Goal: Transaction & Acquisition: Download file/media

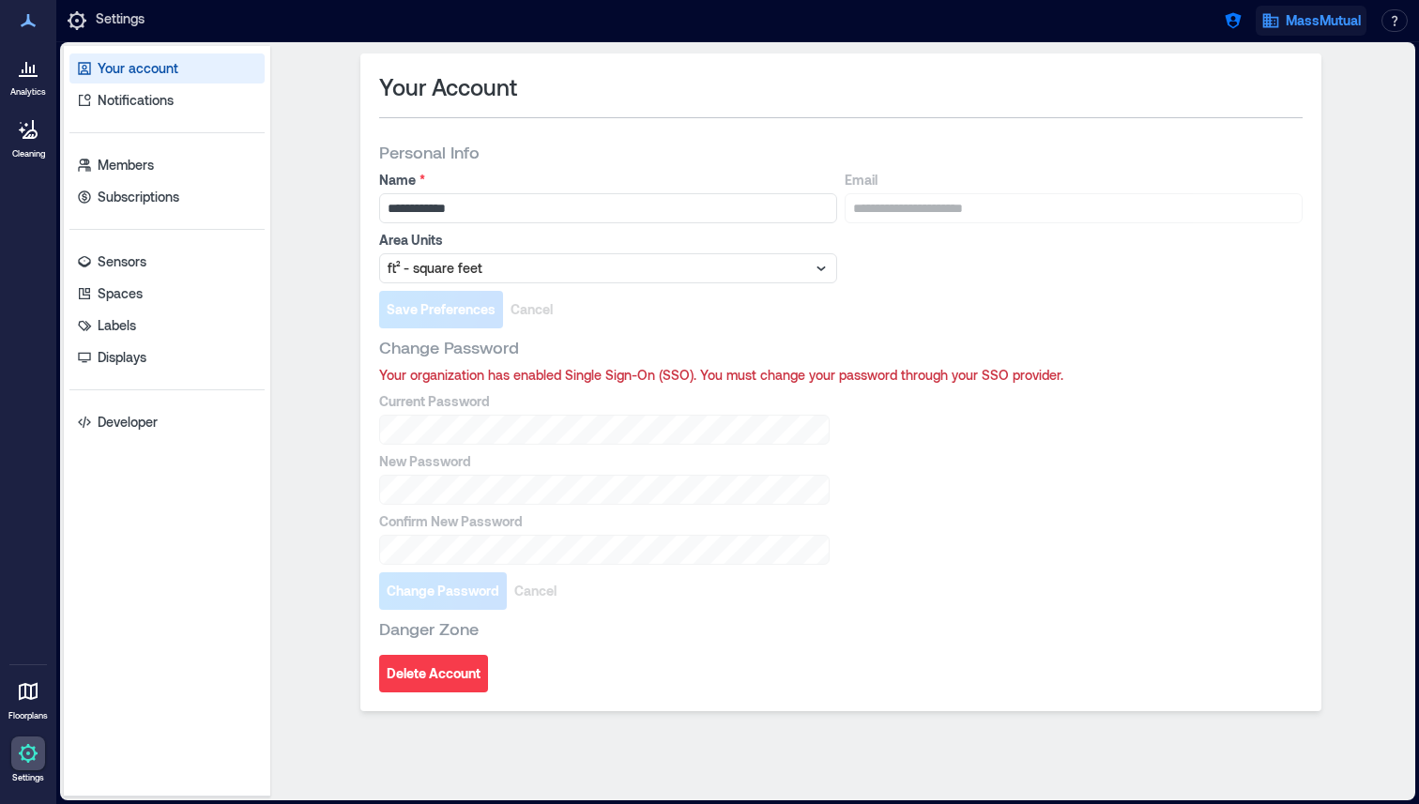
click at [1273, 27] on icon "button" at bounding box center [1270, 20] width 19 height 19
click at [1232, 23] on icon "button" at bounding box center [1233, 20] width 19 height 19
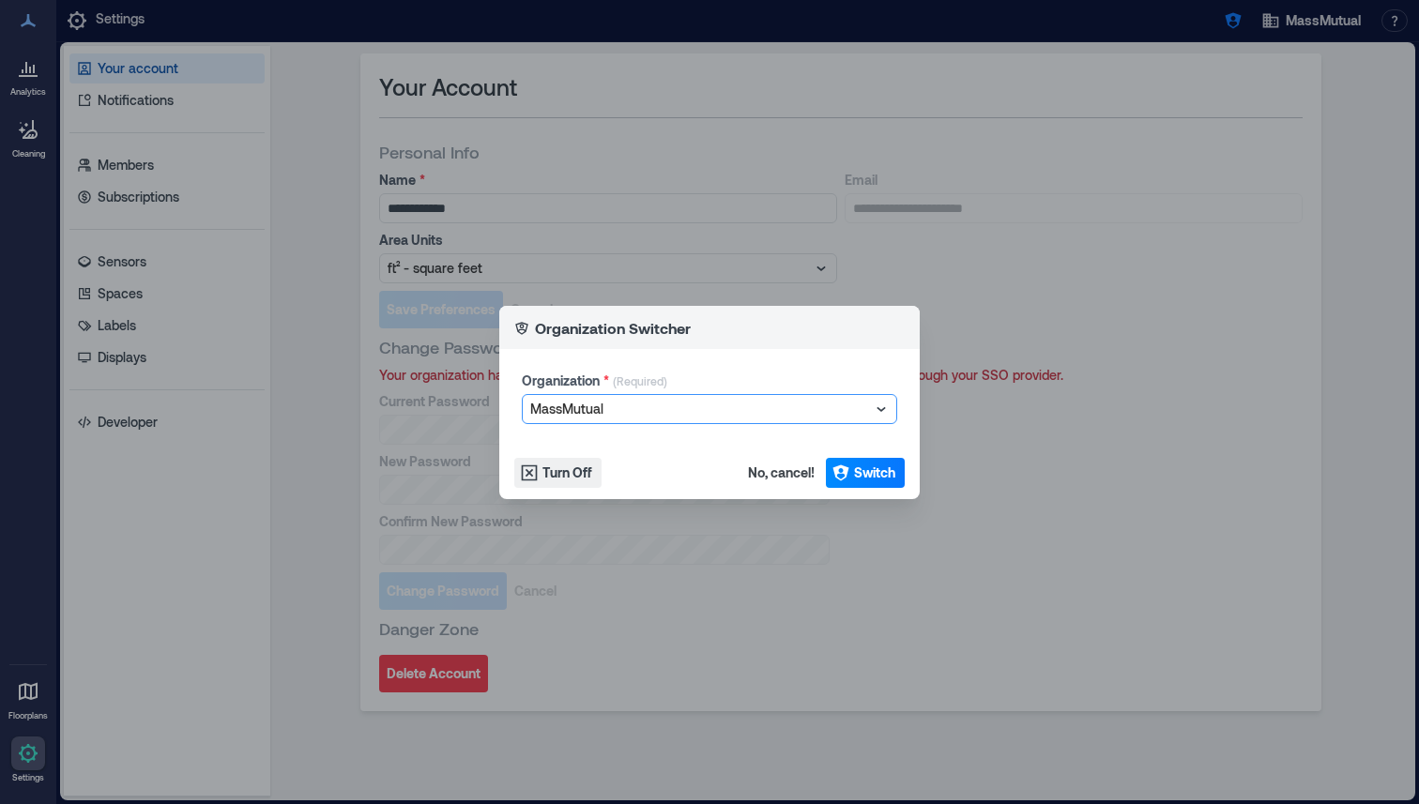
type input "*"
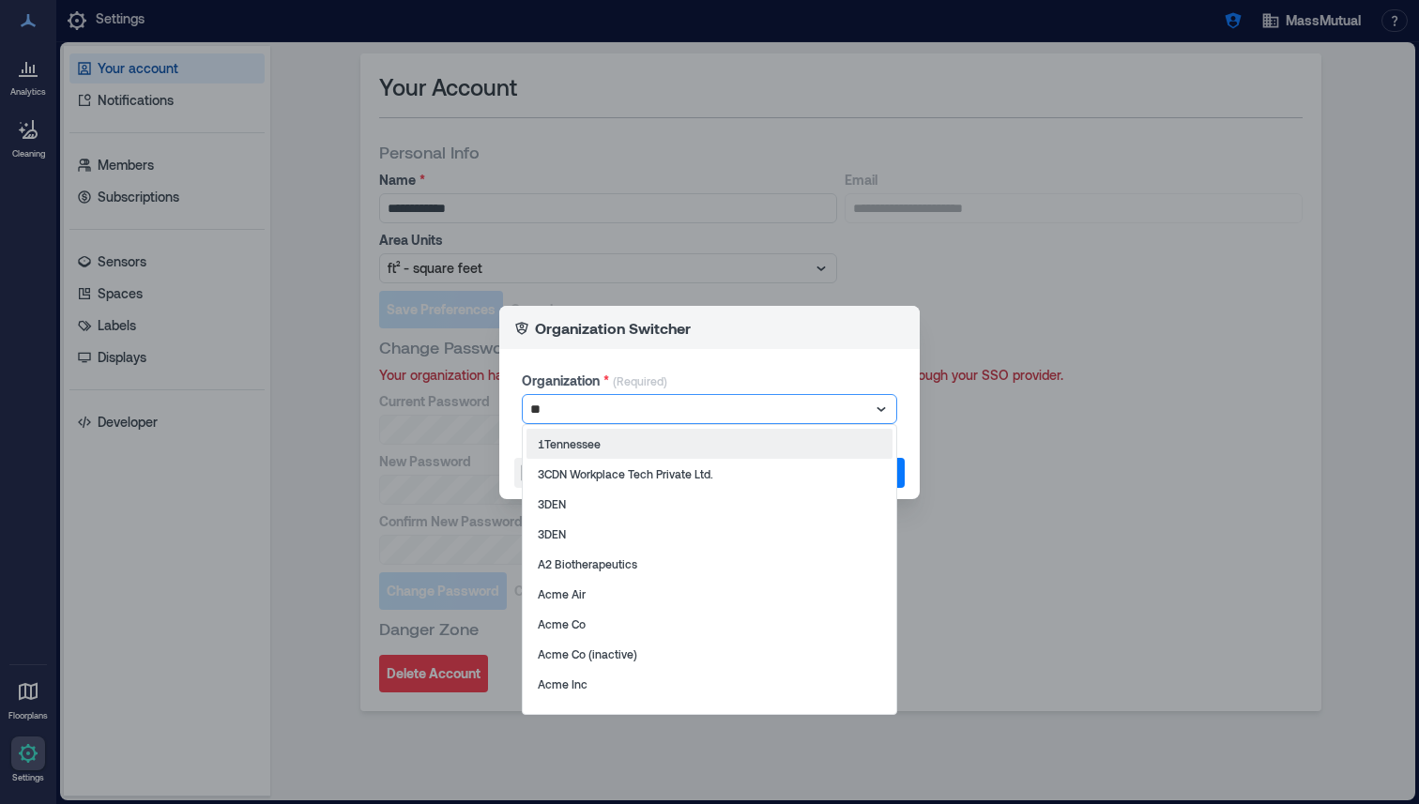
type input "***"
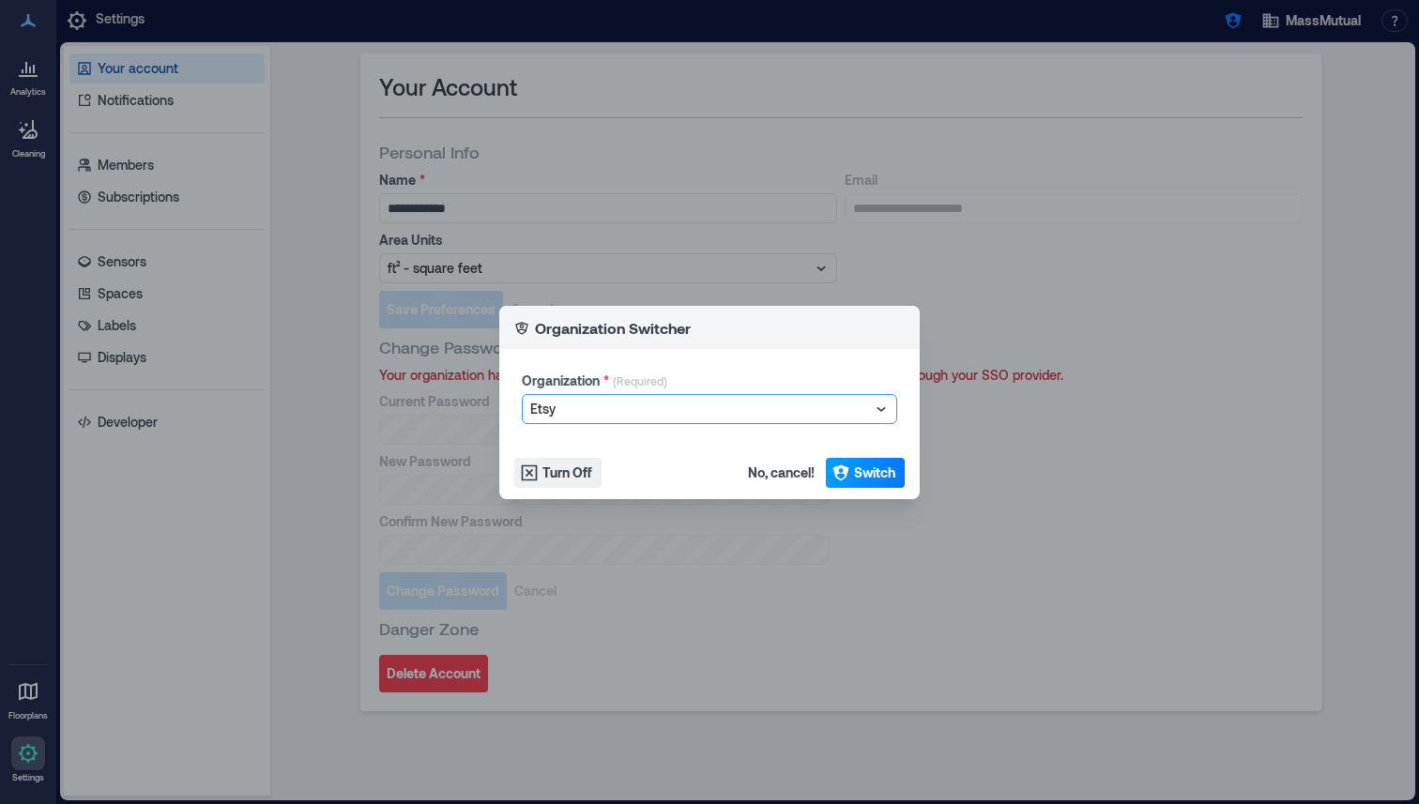
click at [840, 478] on icon "button" at bounding box center [840, 473] width 19 height 19
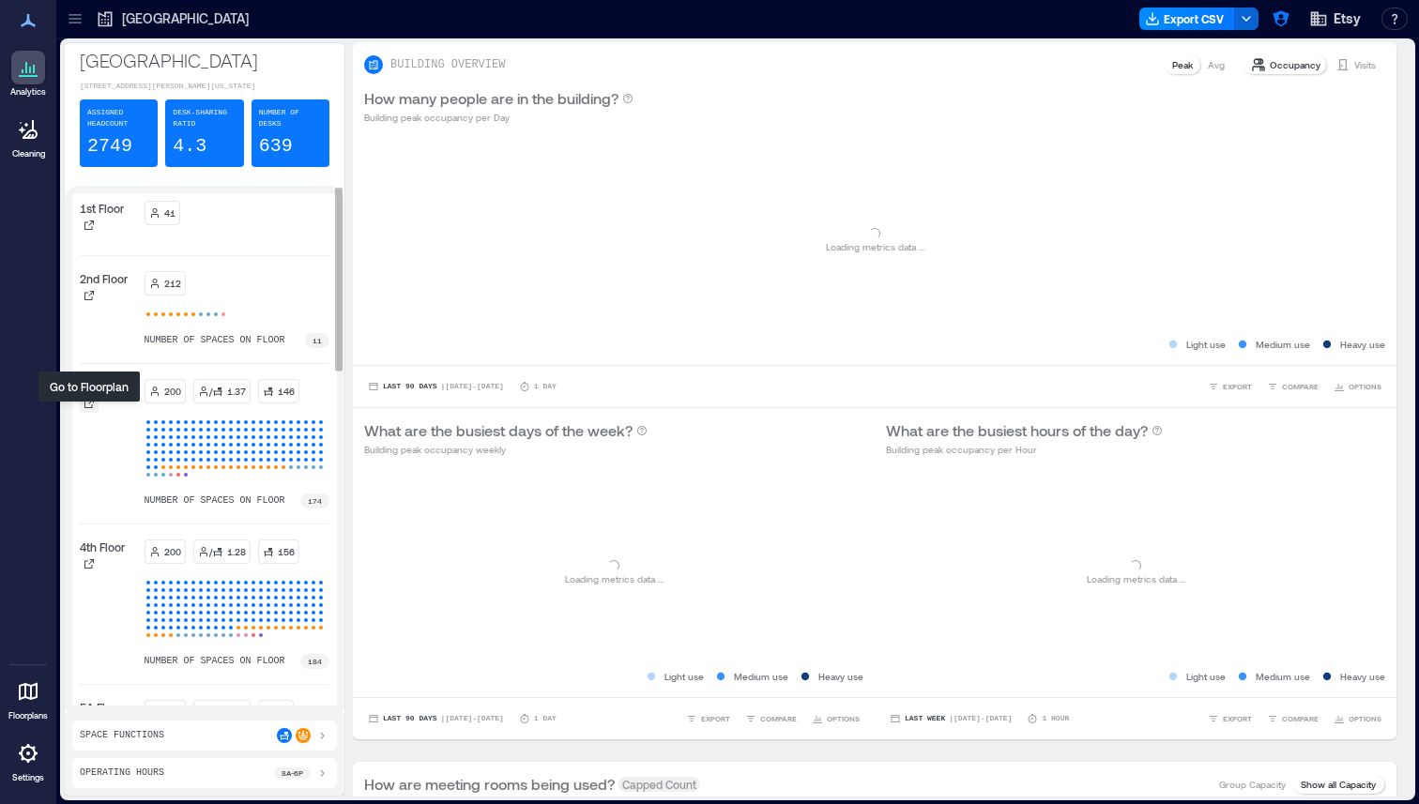
click at [84, 408] on div at bounding box center [89, 403] width 19 height 19
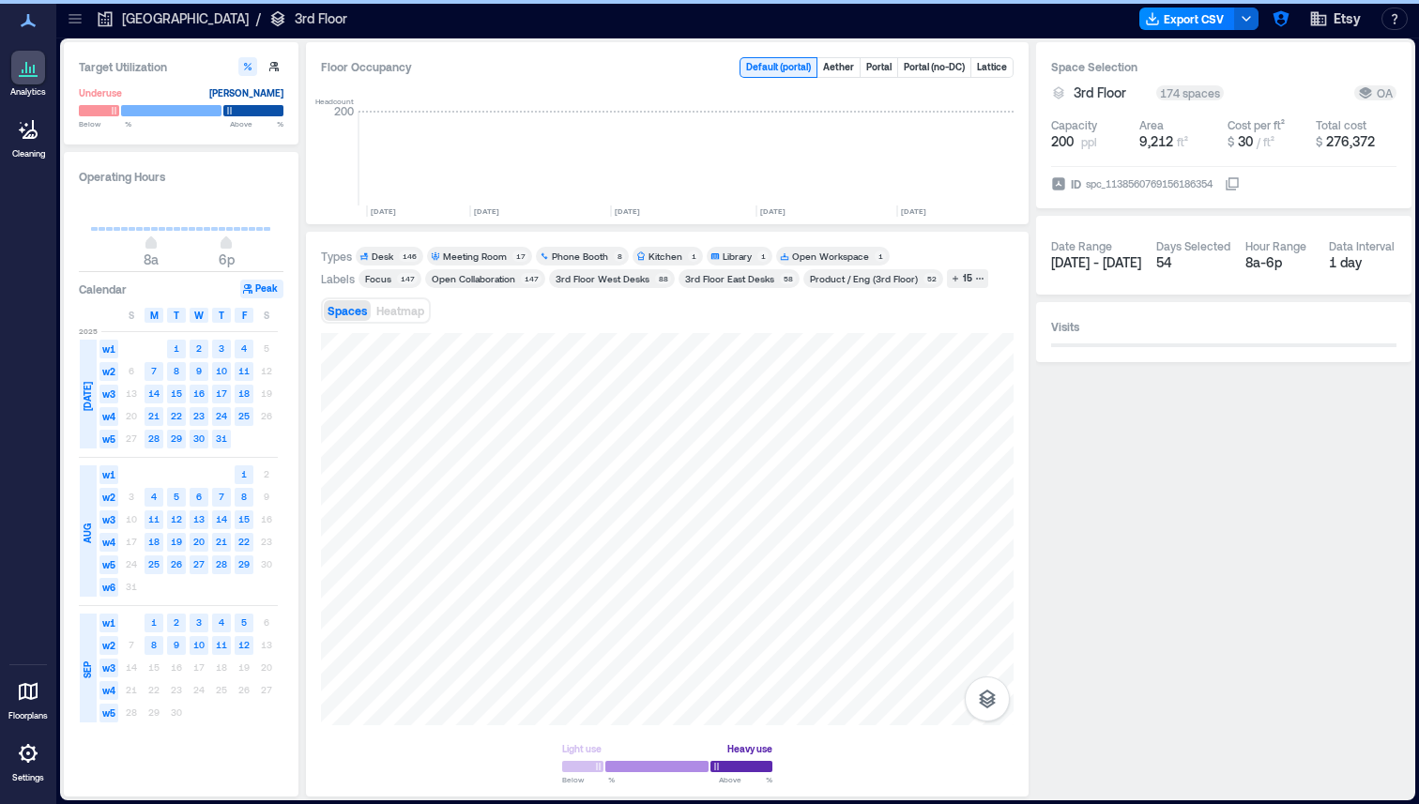
scroll to position [0, 2956]
click at [1194, 17] on button "Export CSV" at bounding box center [1187, 19] width 96 height 23
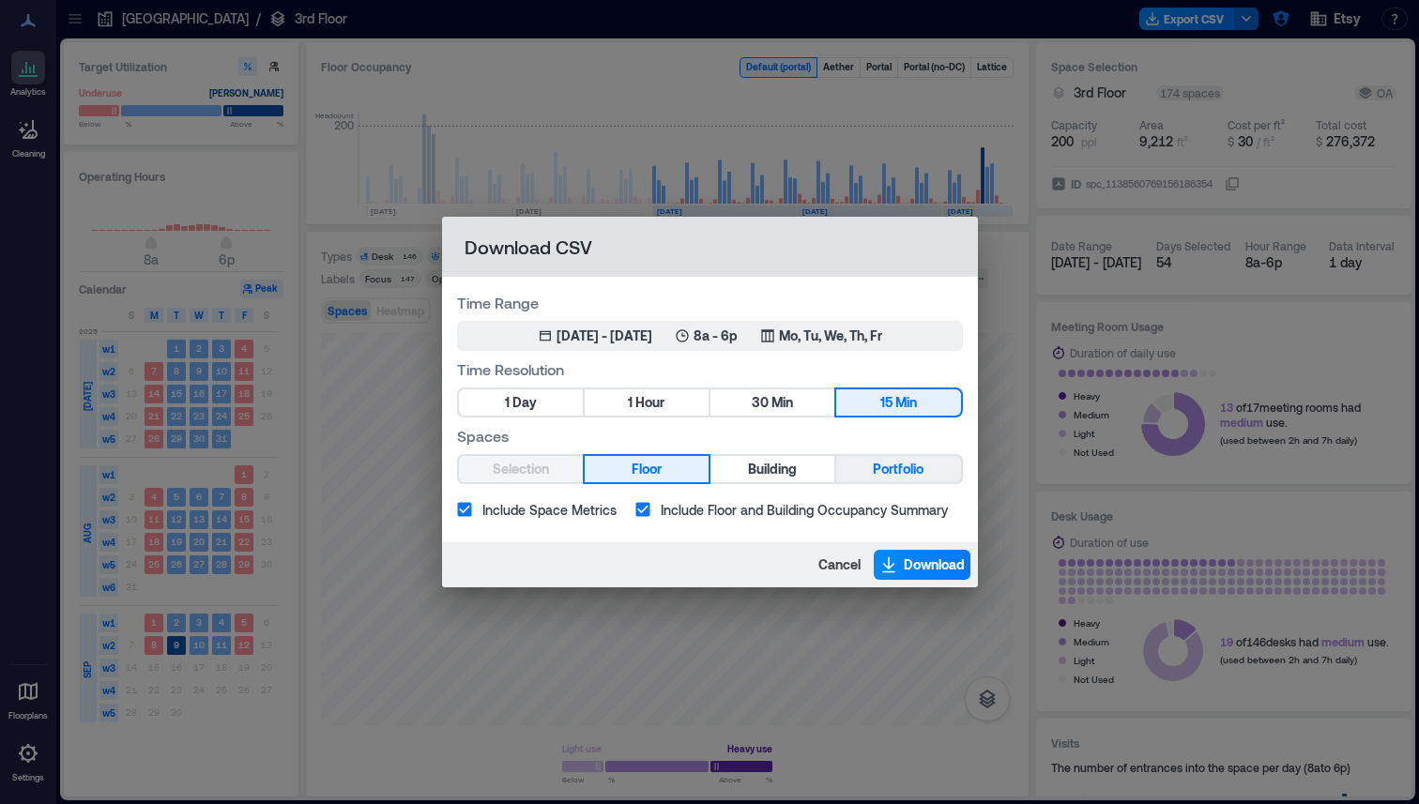
click at [937, 455] on div "Selection Floor Building Portfolio" at bounding box center [710, 469] width 506 height 30
click at [927, 463] on button "Portfolio" at bounding box center [898, 469] width 124 height 26
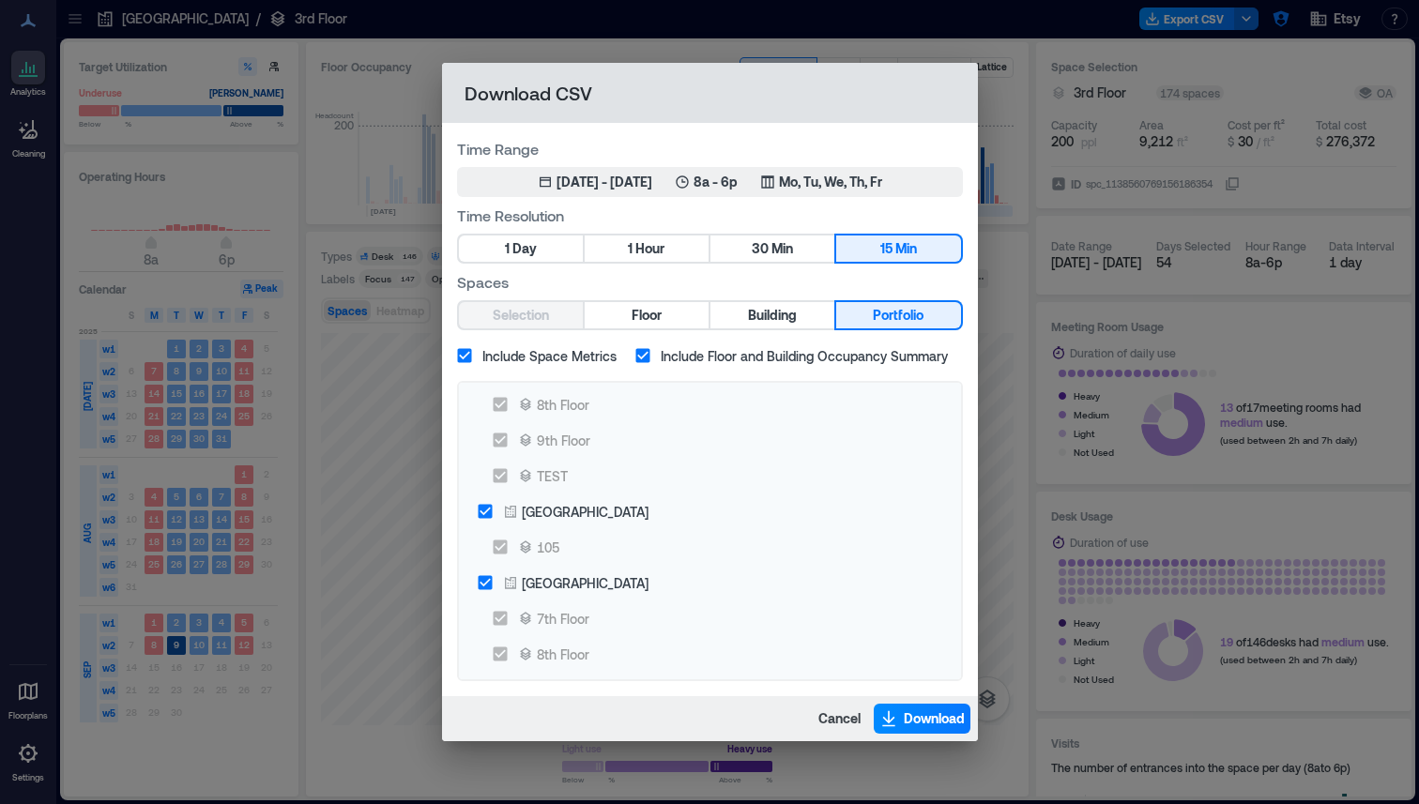
scroll to position [0, 0]
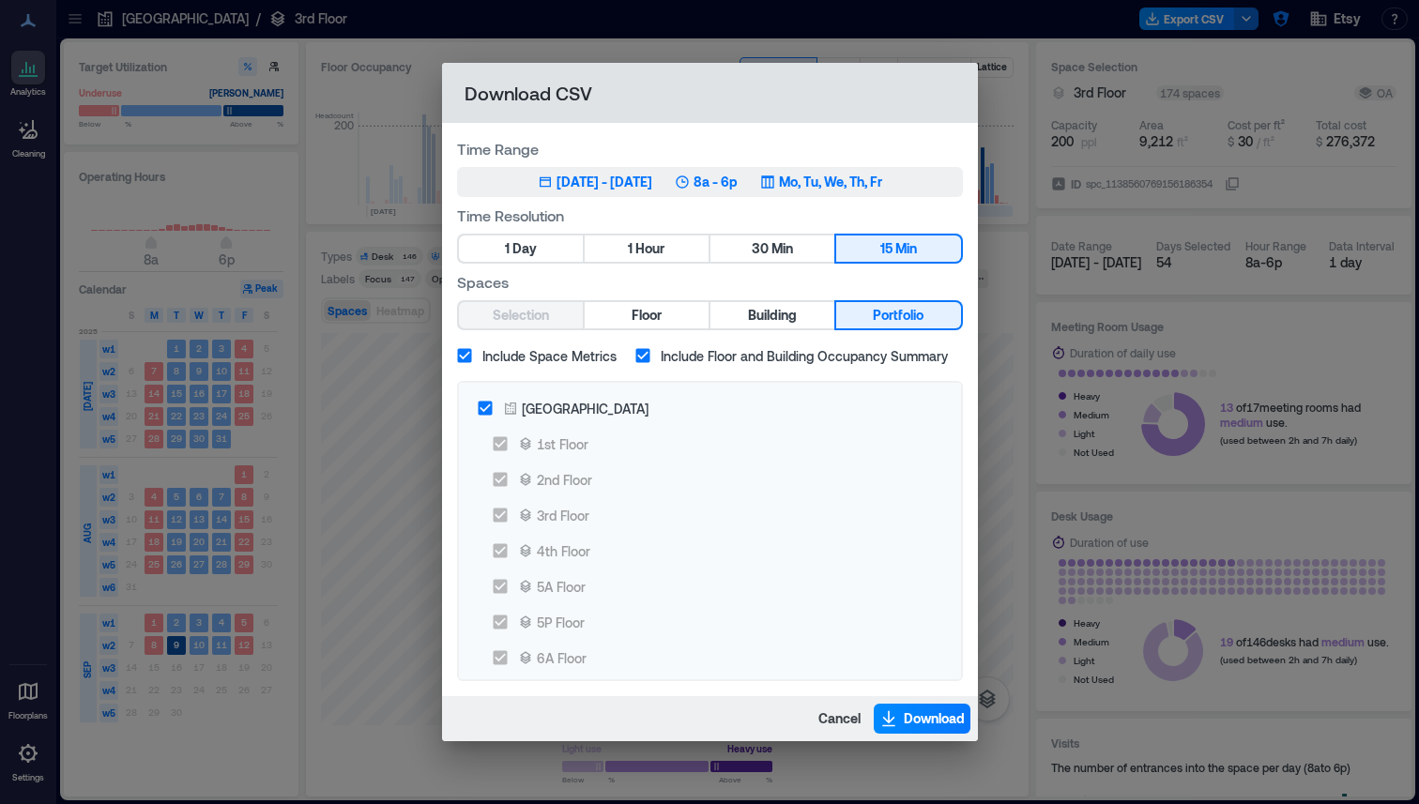
click at [603, 184] on div "Jul 1, 2025 - Sep 12, 2025" at bounding box center [604, 182] width 96 height 19
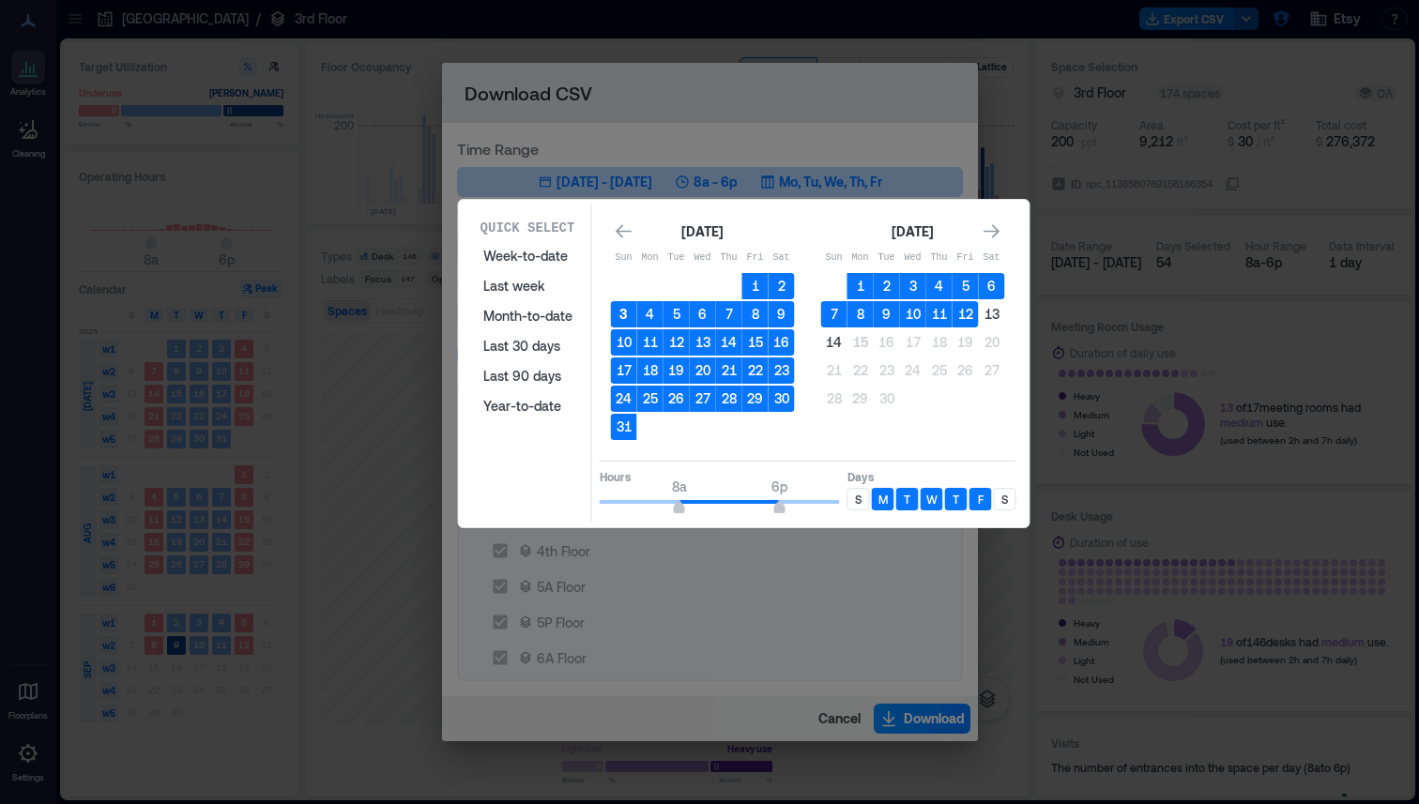
click at [624, 314] on button "3" at bounding box center [624, 314] width 26 height 26
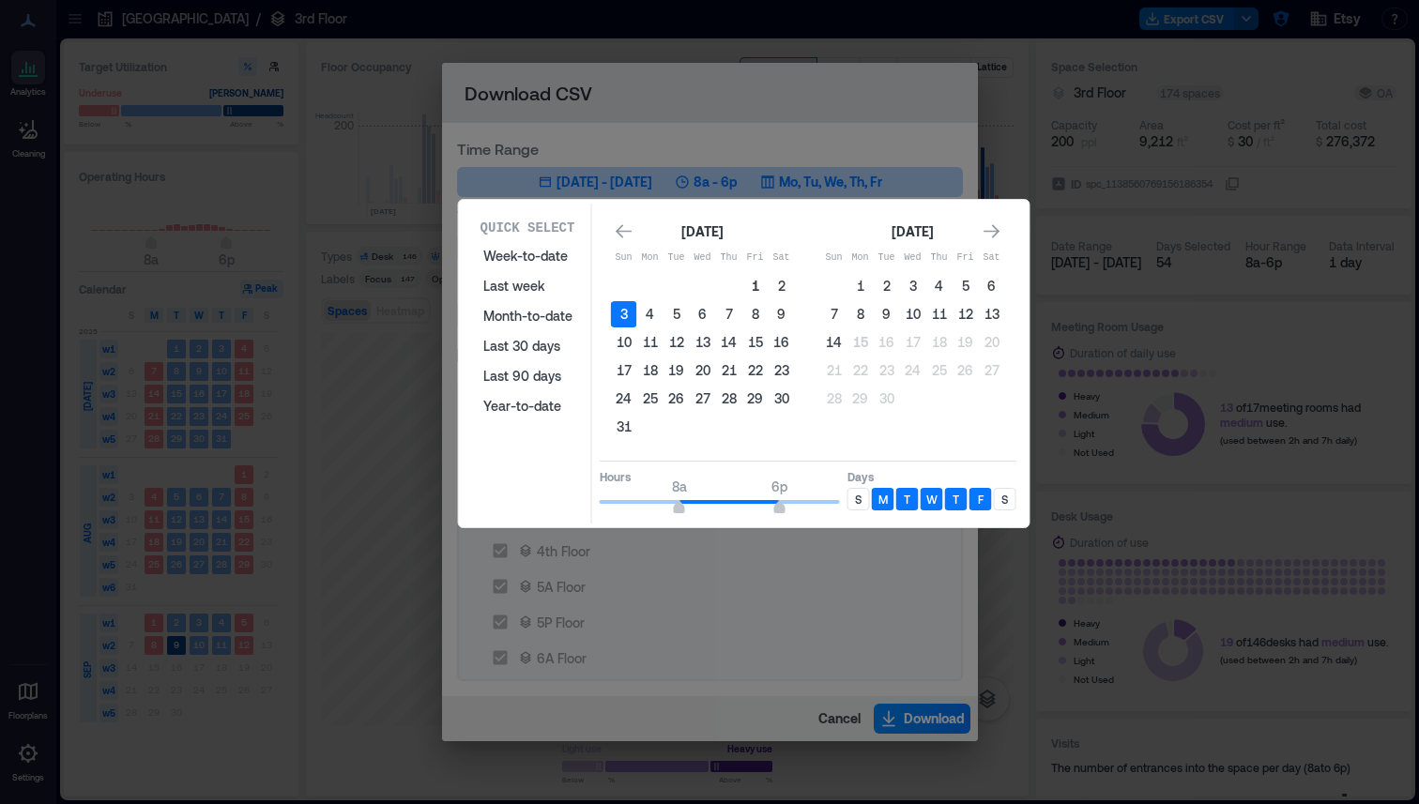
click at [751, 291] on button "1" at bounding box center [755, 286] width 26 height 26
click at [621, 425] on button "31" at bounding box center [624, 427] width 26 height 26
click at [763, 278] on button "1" at bounding box center [755, 286] width 26 height 26
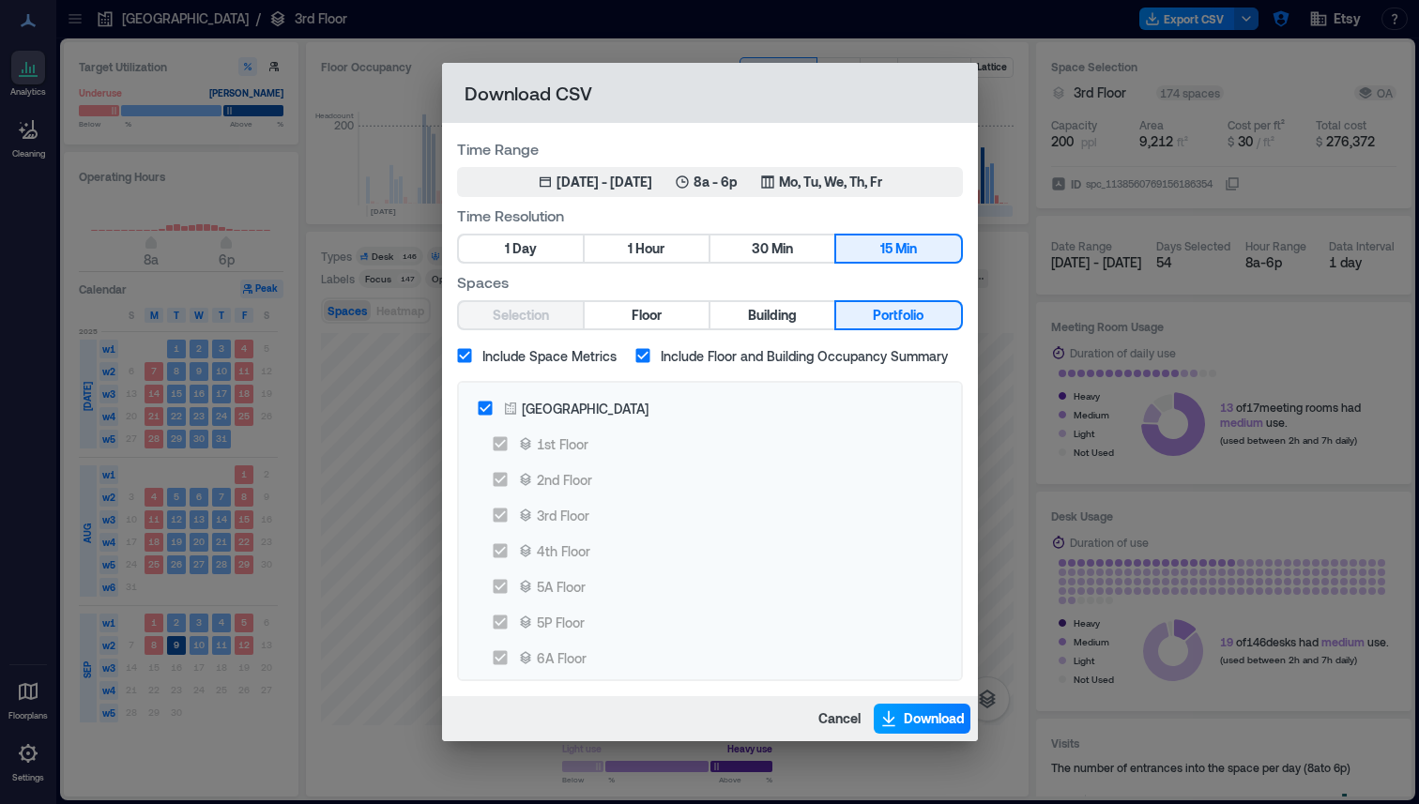
click at [900, 726] on button "Download" at bounding box center [922, 719] width 97 height 30
